Goal: Information Seeking & Learning: Learn about a topic

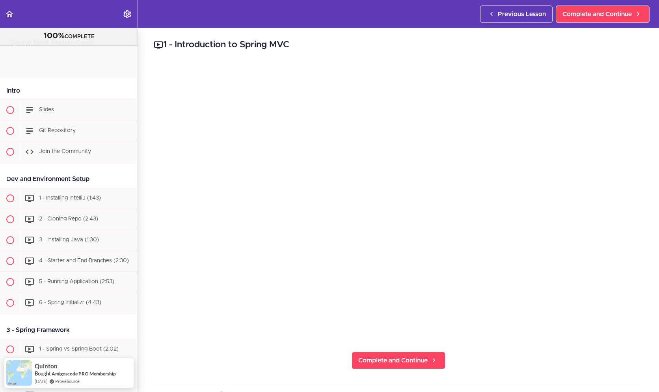
scroll to position [1026, 0]
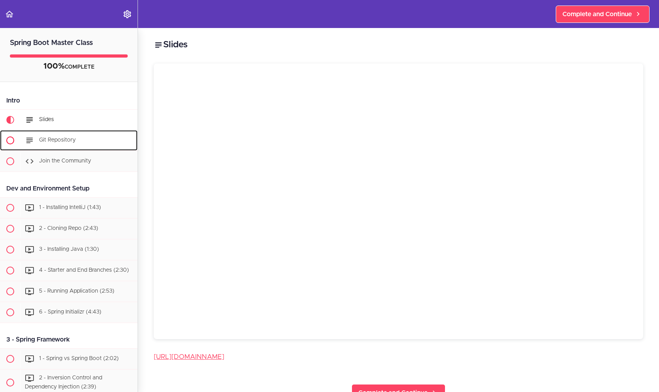
click at [52, 142] on span "Git Repository" at bounding box center [57, 140] width 37 height 6
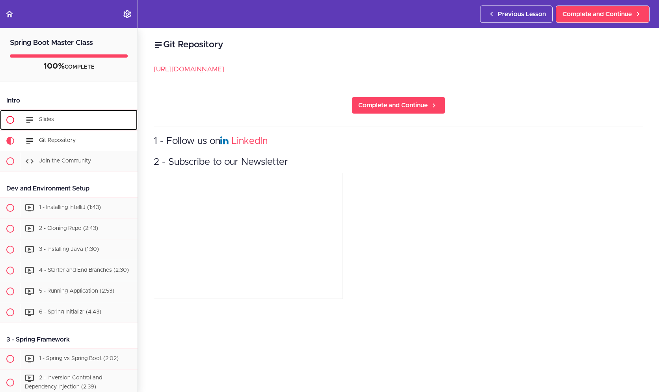
click at [71, 121] on div "Slides" at bounding box center [78, 119] width 117 height 17
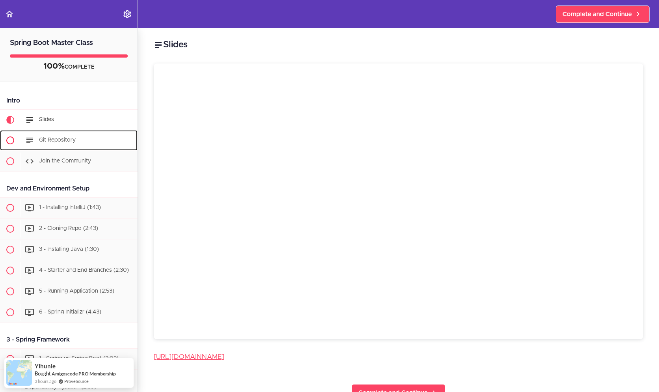
click at [36, 140] on span at bounding box center [31, 139] width 13 height 9
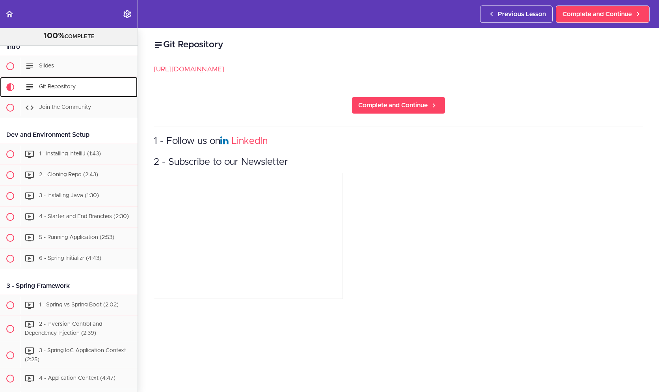
scroll to position [72, 0]
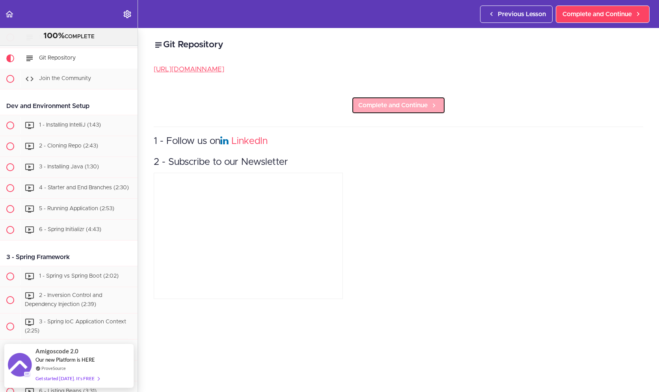
click at [417, 106] on span "Complete and Continue" at bounding box center [392, 104] width 69 height 9
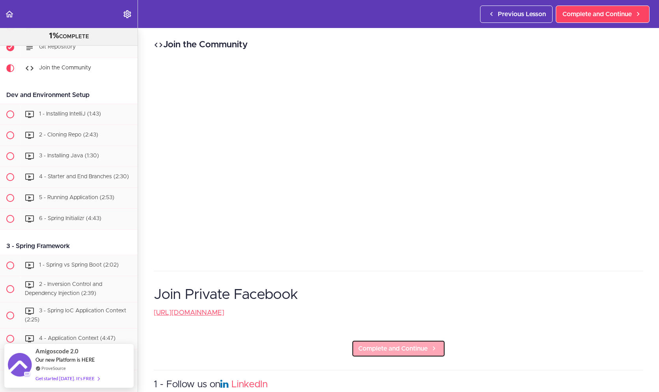
click at [416, 346] on span "Complete and Continue" at bounding box center [392, 347] width 69 height 9
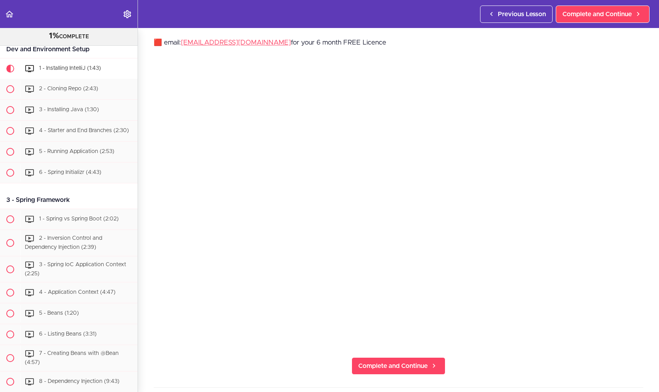
scroll to position [39, 0]
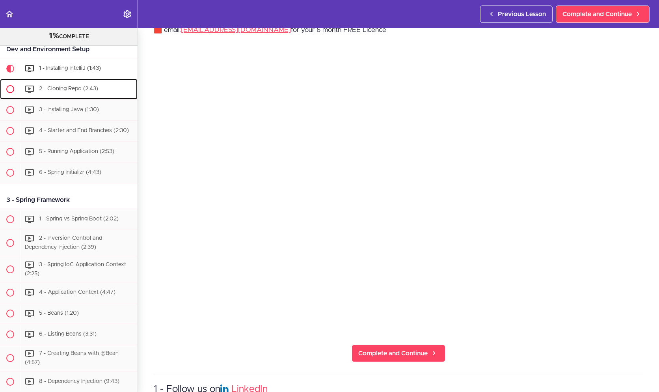
click at [71, 87] on span "2 - Cloning Repo (2:43)" at bounding box center [68, 89] width 59 height 6
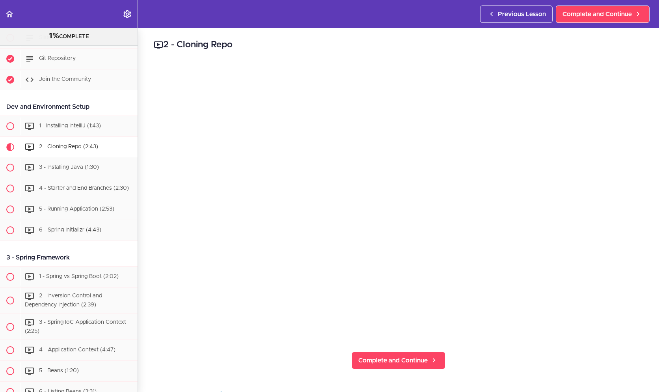
scroll to position [72, 0]
click at [58, 165] on span "3 - Installing Java (1:30)" at bounding box center [69, 168] width 60 height 6
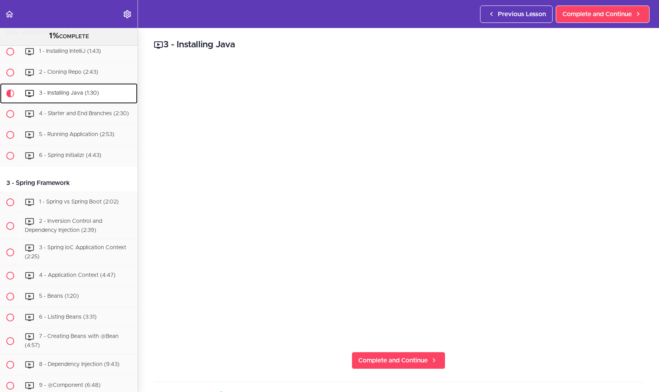
scroll to position [171, 0]
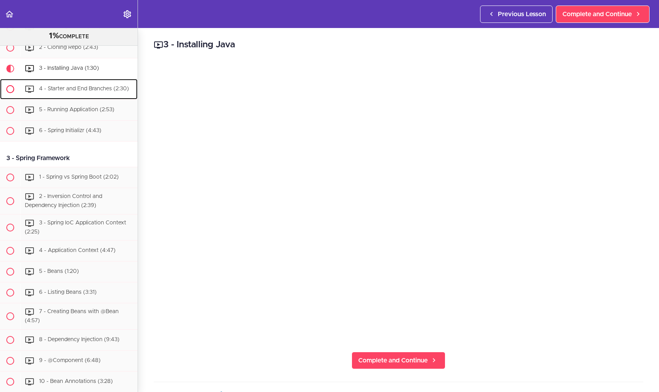
click at [54, 87] on span "4 - Starter and End Branches (2:30)" at bounding box center [84, 89] width 90 height 6
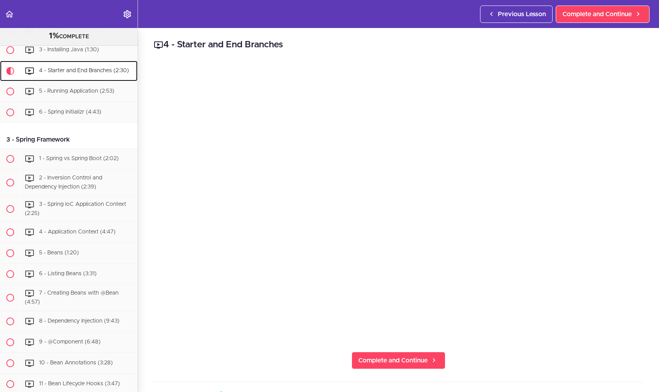
scroll to position [192, 0]
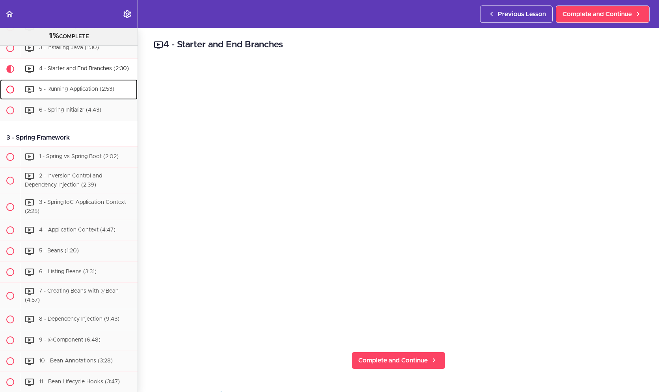
click at [59, 92] on span "5 - Running Application (2:53)" at bounding box center [76, 89] width 75 height 6
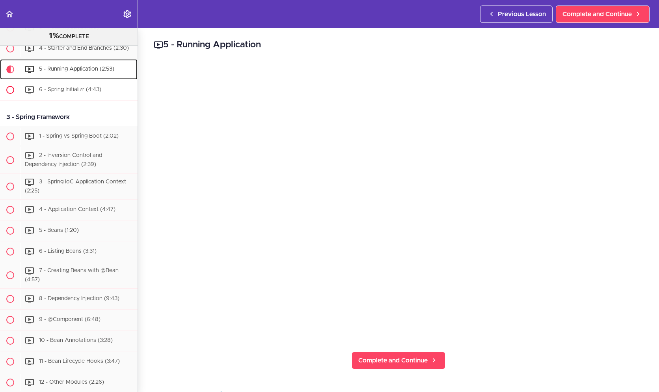
scroll to position [218, 0]
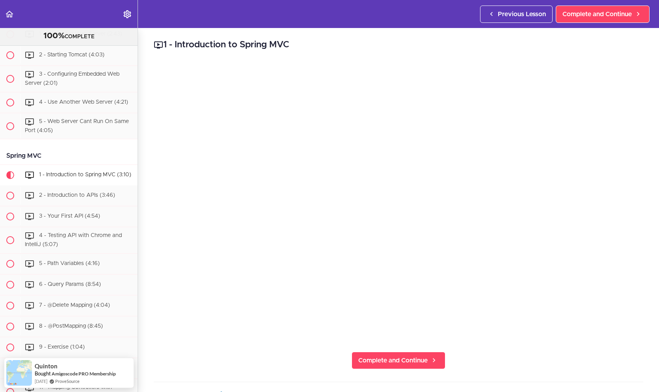
scroll to position [908, 0]
